Goal: Book appointment/travel/reservation

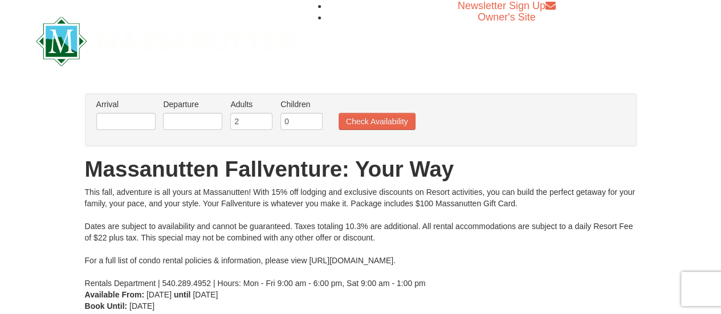
scroll to position [59, 0]
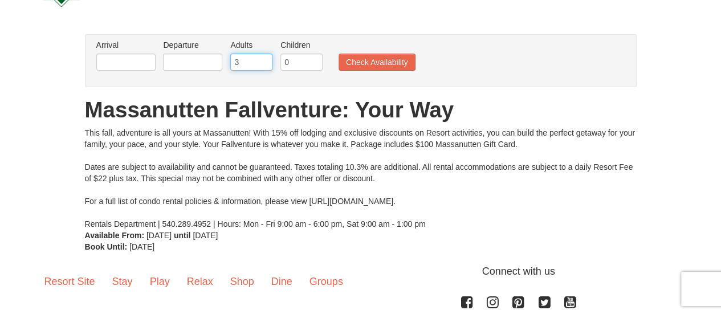
click at [262, 58] on input "3" at bounding box center [251, 62] width 42 height 17
click at [262, 58] on input "4" at bounding box center [251, 62] width 42 height 17
type input "5"
click at [262, 58] on input "5" at bounding box center [251, 62] width 42 height 17
click at [264, 137] on div "This fall, adventure is all yours at Massanutten! With 15% off lodging and excl…" at bounding box center [361, 178] width 552 height 103
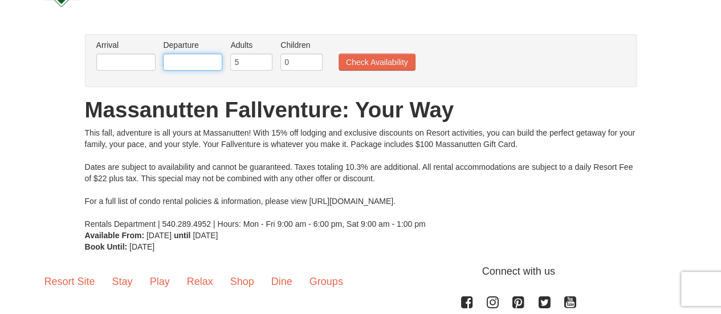
click at [173, 66] on input "text" at bounding box center [192, 62] width 59 height 17
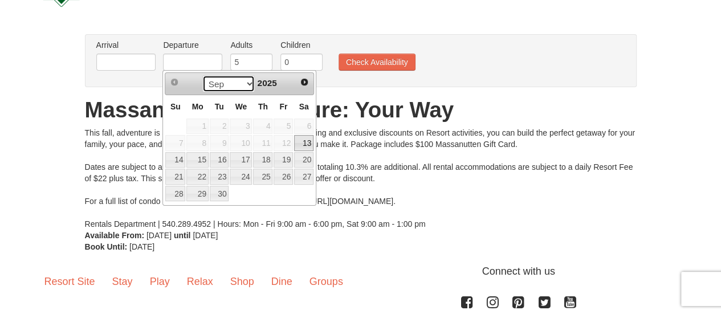
click at [250, 89] on select "Sep Oct Nov Dec" at bounding box center [228, 83] width 53 height 17
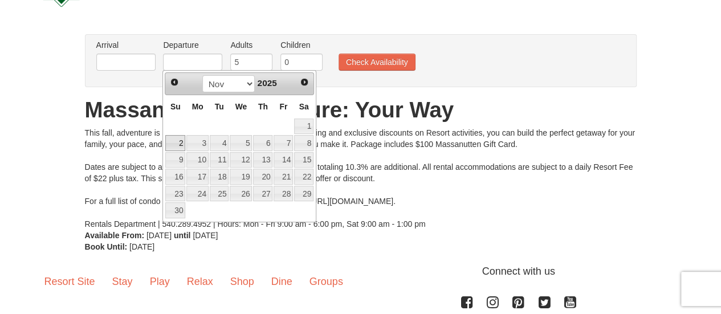
click at [179, 145] on link "2" at bounding box center [175, 143] width 20 height 16
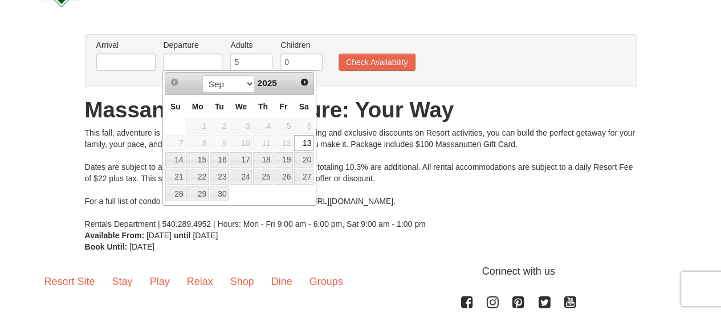
type input "[DATE]"
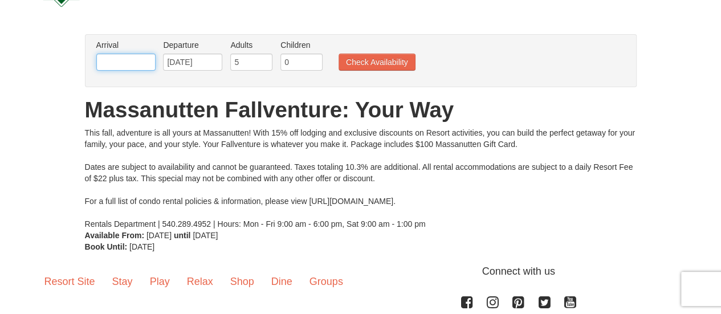
click at [137, 57] on input "text" at bounding box center [125, 62] width 59 height 17
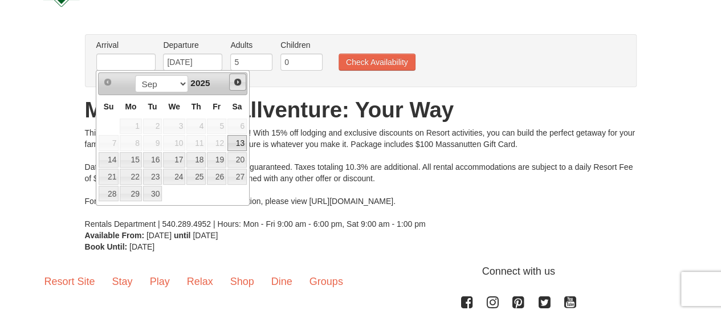
click at [235, 82] on span "Next" at bounding box center [237, 81] width 9 height 9
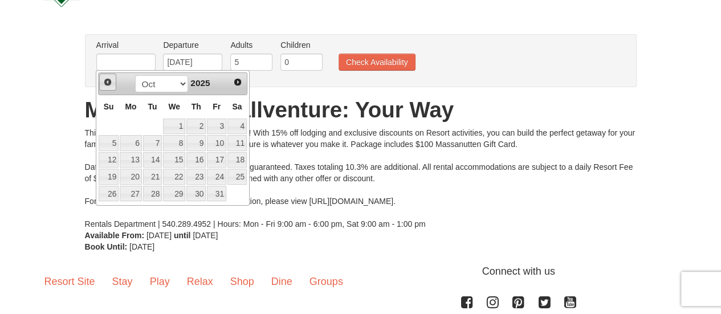
click at [113, 84] on link "Prev" at bounding box center [107, 82] width 17 height 17
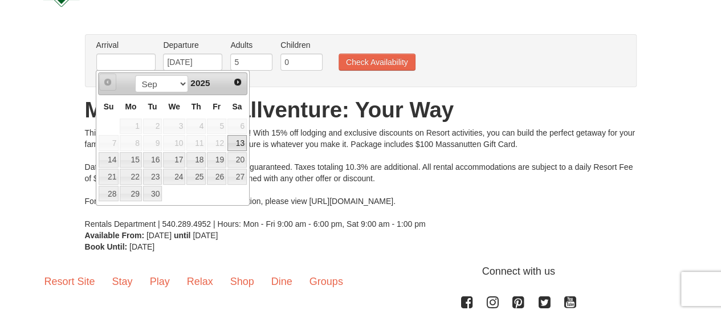
click at [113, 84] on link "Prev" at bounding box center [107, 82] width 17 height 17
click at [241, 81] on span "Next" at bounding box center [237, 81] width 9 height 9
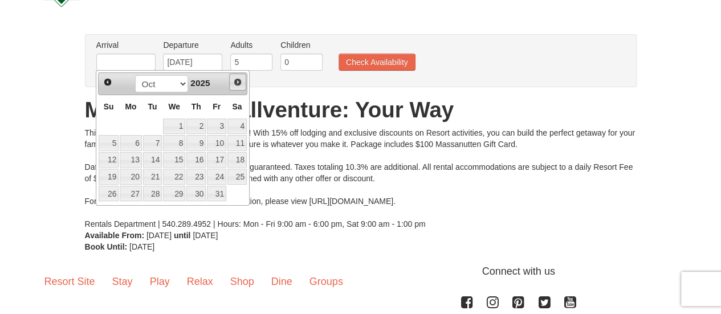
click at [236, 81] on span "Next" at bounding box center [237, 81] width 9 height 9
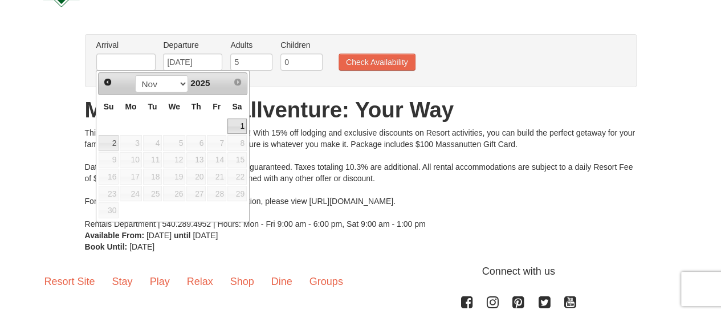
click at [239, 119] on link "1" at bounding box center [236, 127] width 19 height 16
type input "[DATE]"
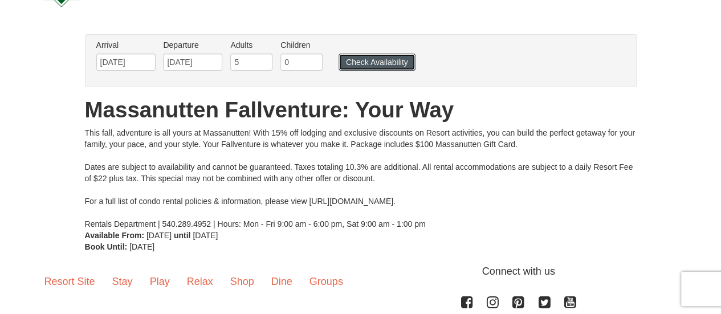
drag, startPoint x: 361, startPoint y: 68, endPoint x: 366, endPoint y: 64, distance: 6.1
click at [360, 64] on button "Check Availability" at bounding box center [376, 62] width 77 height 17
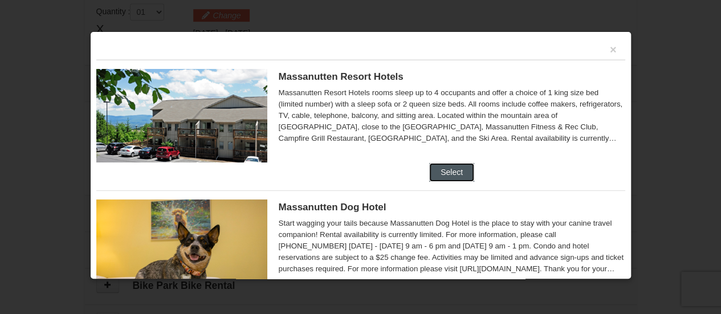
click at [460, 167] on button "Select" at bounding box center [451, 172] width 45 height 18
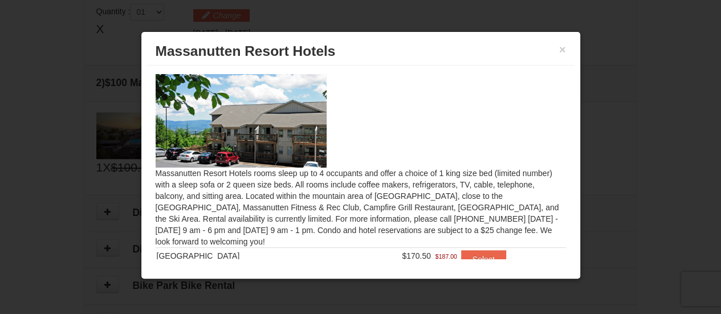
scroll to position [31, 0]
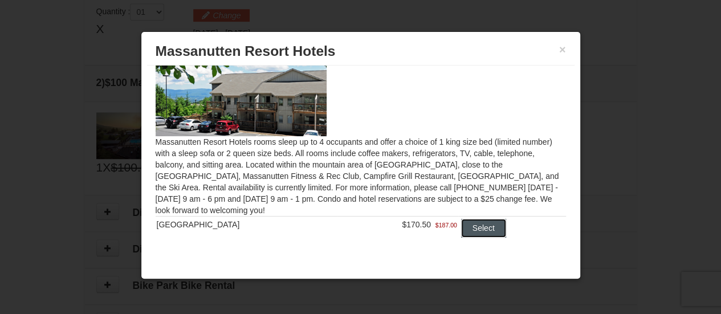
click at [479, 226] on button "Select" at bounding box center [483, 228] width 45 height 18
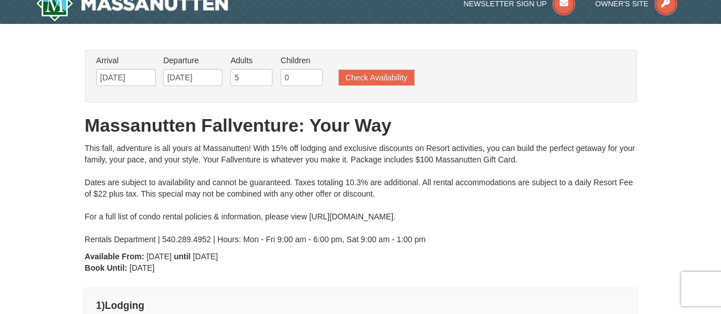
scroll to position [0, 0]
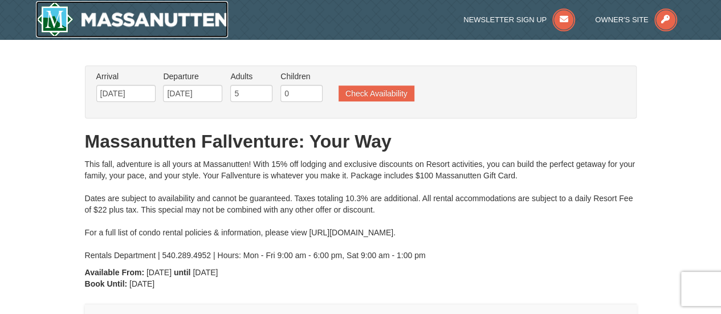
click at [64, 11] on img at bounding box center [132, 19] width 193 height 36
